Goal: Navigation & Orientation: Find specific page/section

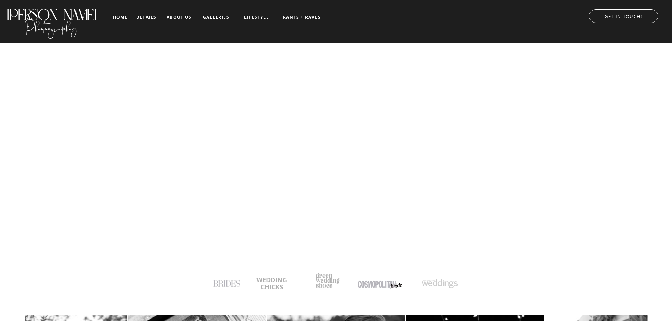
click at [120, 16] on nav "home" at bounding box center [120, 17] width 17 height 5
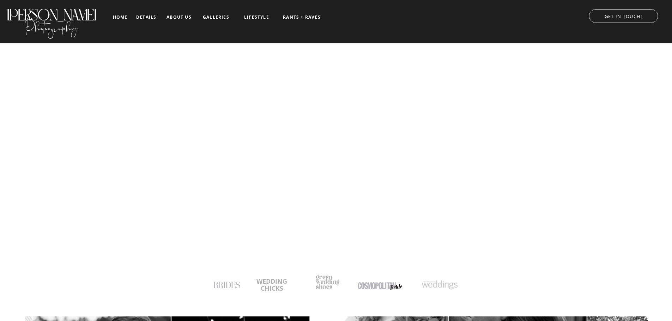
click at [150, 16] on nav "details" at bounding box center [146, 17] width 20 height 4
